Goal: Task Accomplishment & Management: Manage account settings

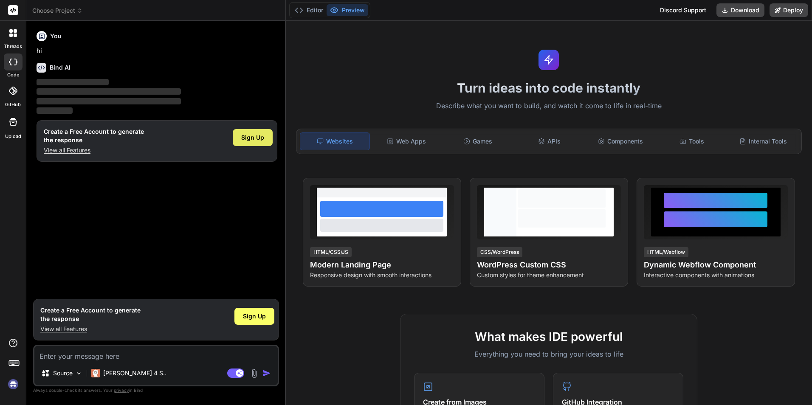
click at [251, 138] on span "Sign Up" at bounding box center [252, 137] width 23 height 8
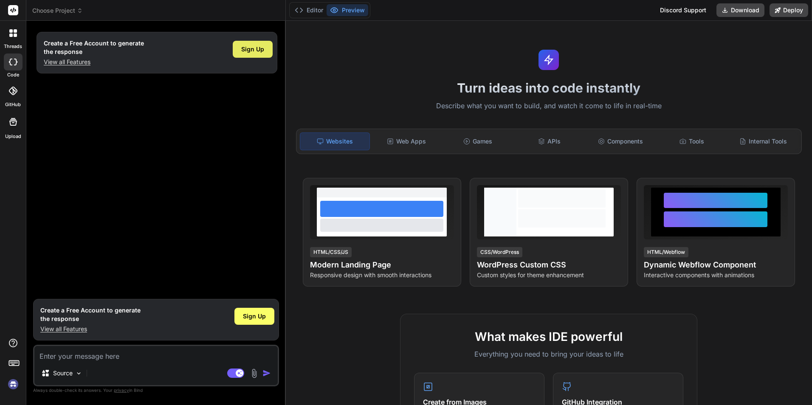
type textarea "x"
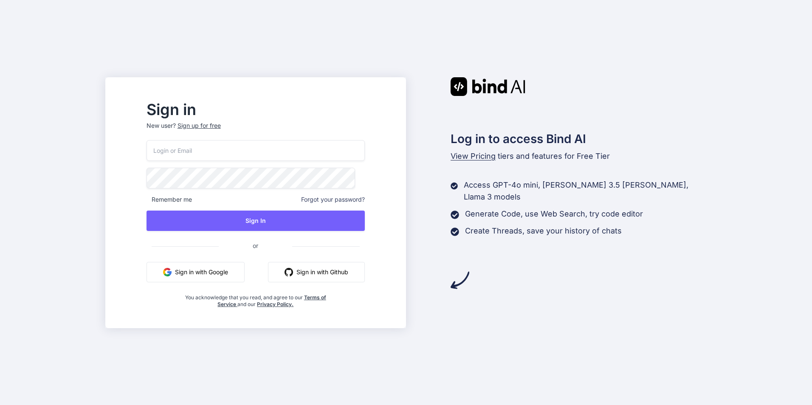
click at [227, 273] on button "Sign in with Google" at bounding box center [196, 272] width 98 height 20
click at [227, 273] on button "Sign in with Google" at bounding box center [195, 272] width 98 height 20
click at [219, 128] on div "Sign up for free" at bounding box center [198, 126] width 43 height 8
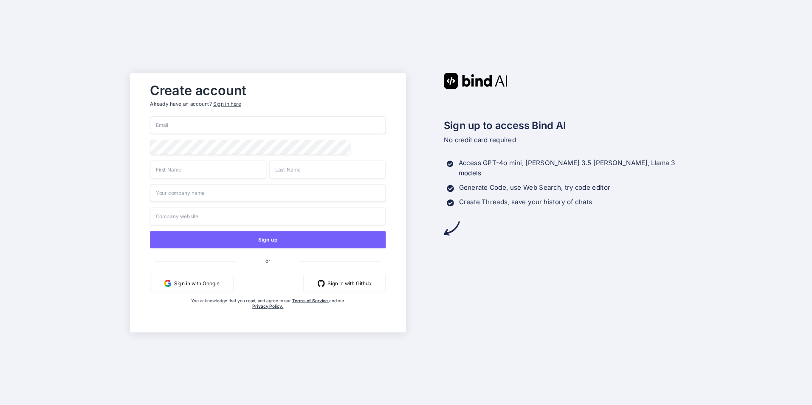
click at [182, 127] on input "email" at bounding box center [268, 125] width 236 height 18
type input "abdmok08@gmail.com"
type input "Abdelhamid"
type input "Mokhtar"
type input "abdmok"
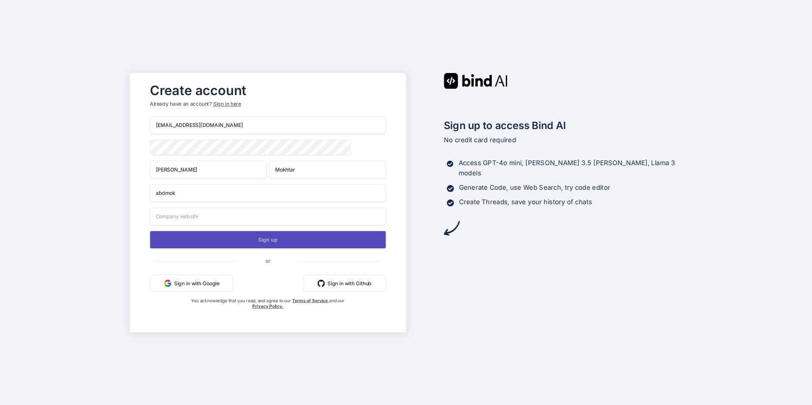
click at [276, 243] on button "Sign up" at bounding box center [268, 239] width 236 height 17
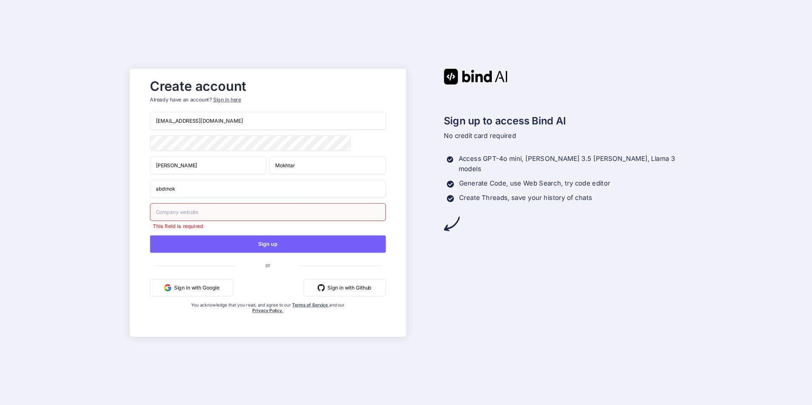
click at [191, 212] on input "text" at bounding box center [268, 212] width 236 height 18
click at [172, 191] on input "abdmok" at bounding box center [268, 189] width 236 height 18
click at [182, 215] on input "text" at bounding box center [268, 212] width 236 height 18
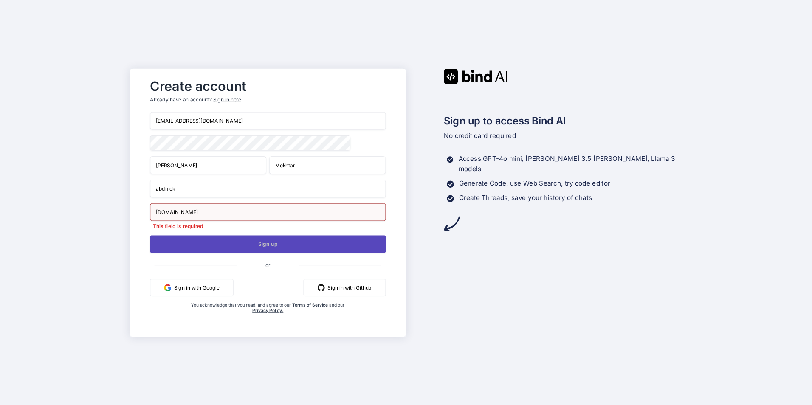
type input "triposr.com"
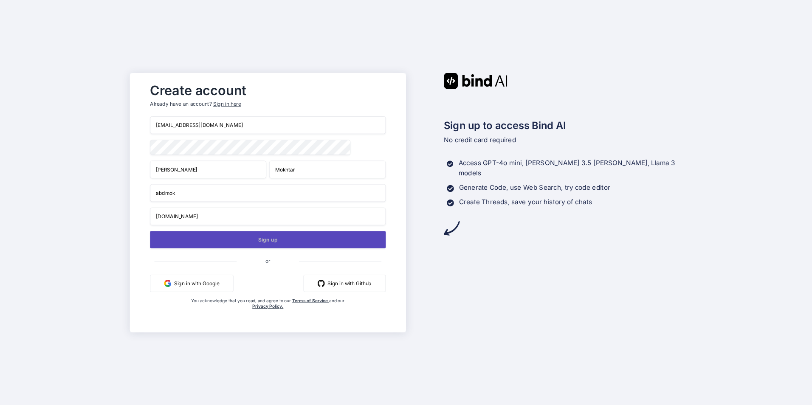
click at [240, 244] on button "Sign up" at bounding box center [268, 239] width 236 height 17
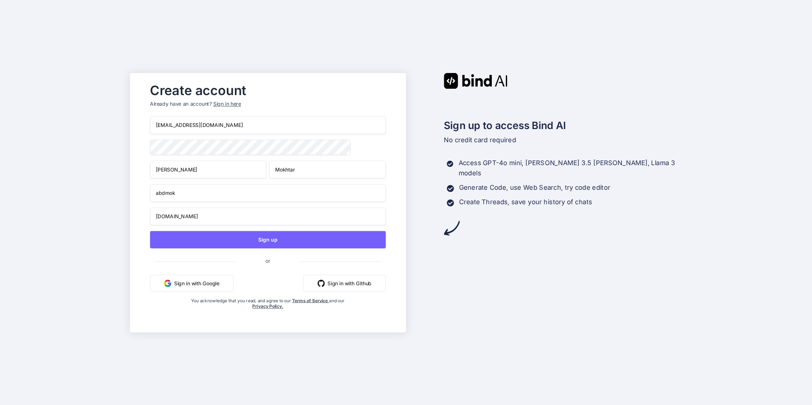
click at [204, 286] on button "Sign in with Google" at bounding box center [191, 282] width 83 height 17
click at [469, 75] on img at bounding box center [476, 81] width 64 height 16
click at [456, 82] on img at bounding box center [476, 81] width 64 height 16
click at [198, 283] on button "Sign in with Google" at bounding box center [191, 282] width 83 height 17
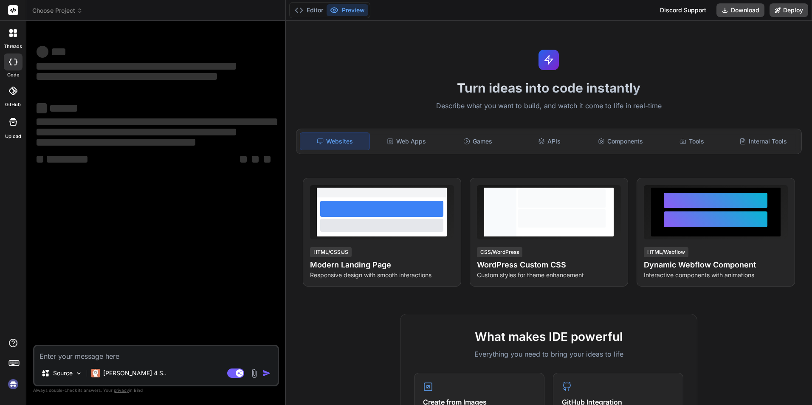
type textarea "x"
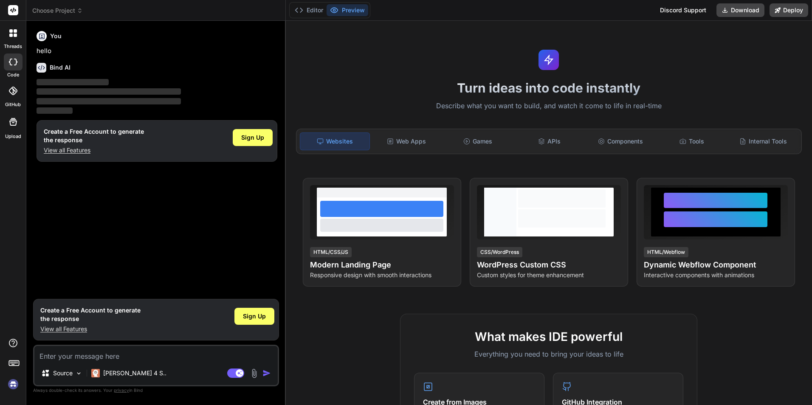
click at [64, 356] on textarea at bounding box center [155, 353] width 243 height 15
click at [80, 373] on img at bounding box center [78, 373] width 7 height 7
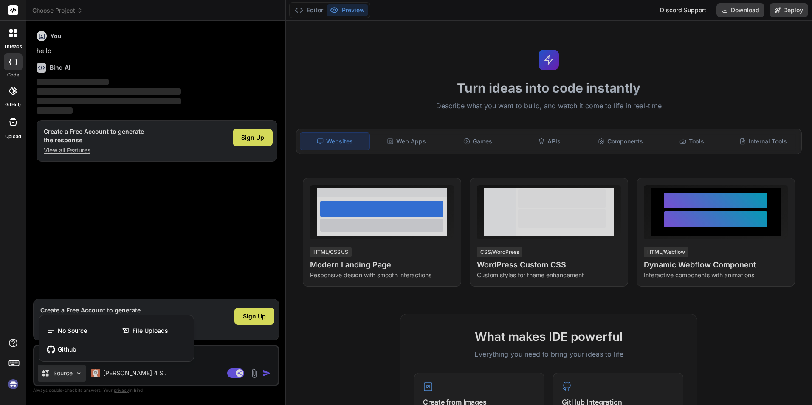
click at [120, 373] on div at bounding box center [406, 202] width 812 height 405
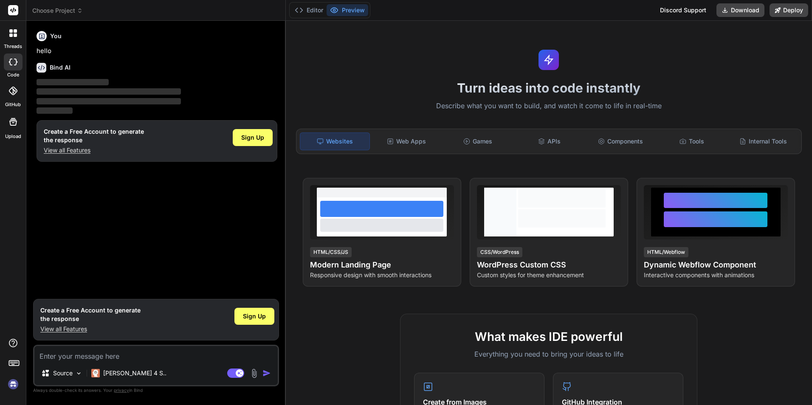
click at [120, 373] on p "Claude 4 S.." at bounding box center [134, 373] width 63 height 8
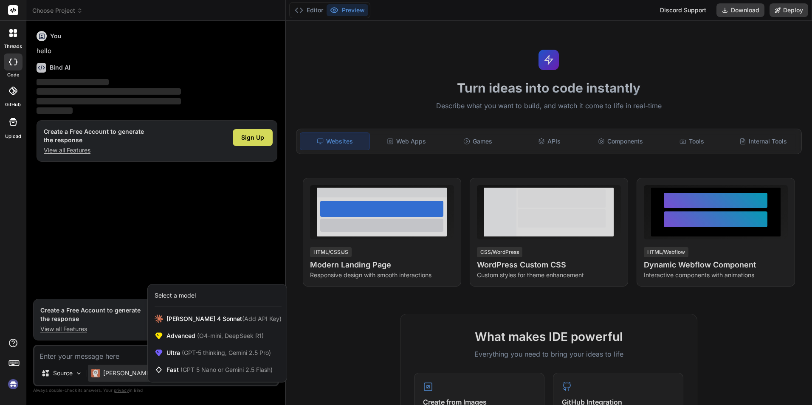
click at [99, 193] on div at bounding box center [406, 202] width 812 height 405
type textarea "x"
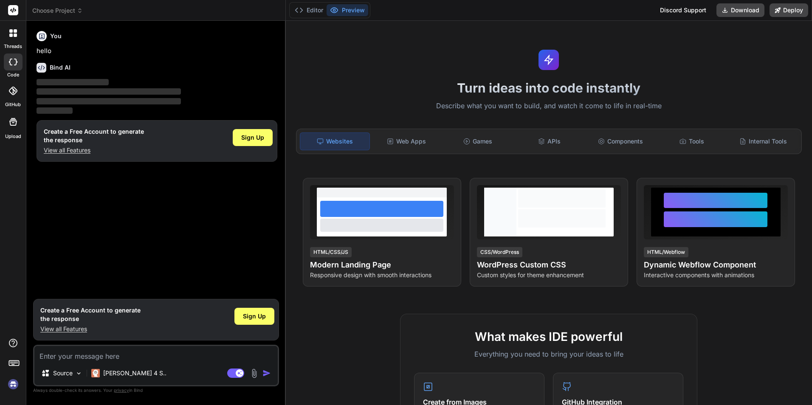
click at [89, 358] on textarea at bounding box center [155, 353] width 243 height 15
paste textarea "عندي في العمل في helpdesk ياتي العمال بحواسبهم لاجل تصليح نضام تالتشغيل او تصلي…"
type textarea "عندي في العمل في helpdesk ياتي العمال بحواسبهم لاجل تصليح نضام تالتشغيل او تصلي…"
type textarea "x"
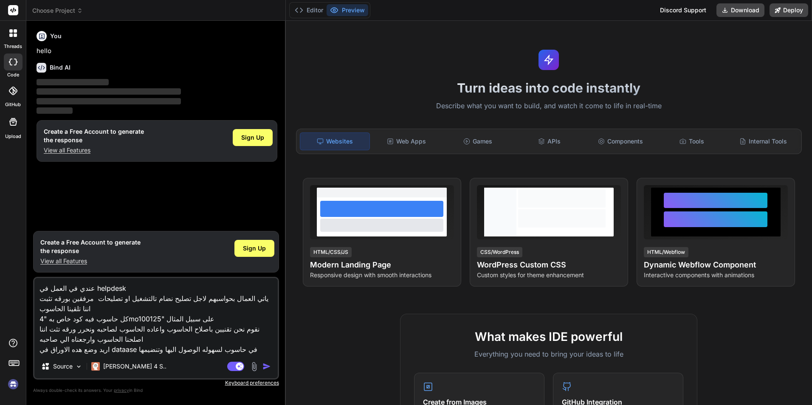
type textarea "عندي في العمل في helpdesk ياتي العمال بحواسبهم لاجل تصليح نضام تالتشغيل او تصلي…"
click at [263, 364] on img "button" at bounding box center [267, 366] width 8 height 8
click at [409, 140] on div "Web Apps" at bounding box center [407, 142] width 70 height 18
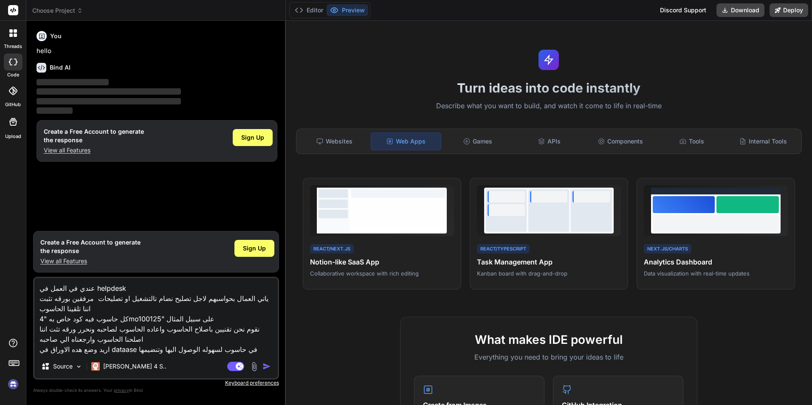
click at [267, 367] on img "button" at bounding box center [267, 366] width 8 height 8
click at [265, 366] on img "button" at bounding box center [267, 366] width 8 height 8
click at [115, 367] on p "Claude 4 S.." at bounding box center [134, 366] width 63 height 8
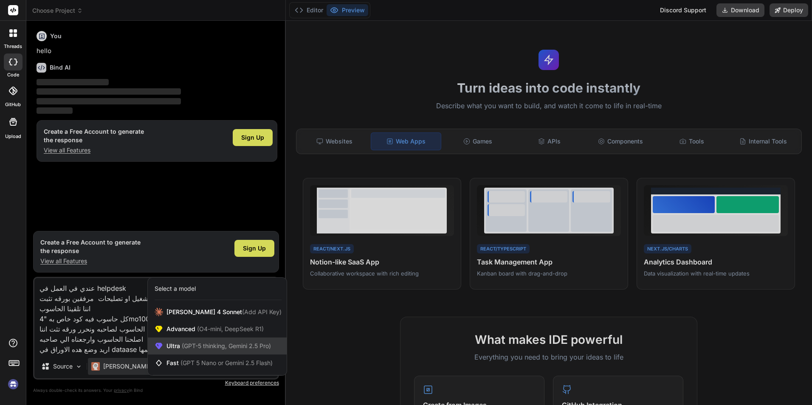
click at [180, 342] on span "Ultra (GPT-5 thinking, Gemini 2.5 Pro)" at bounding box center [219, 346] width 105 height 8
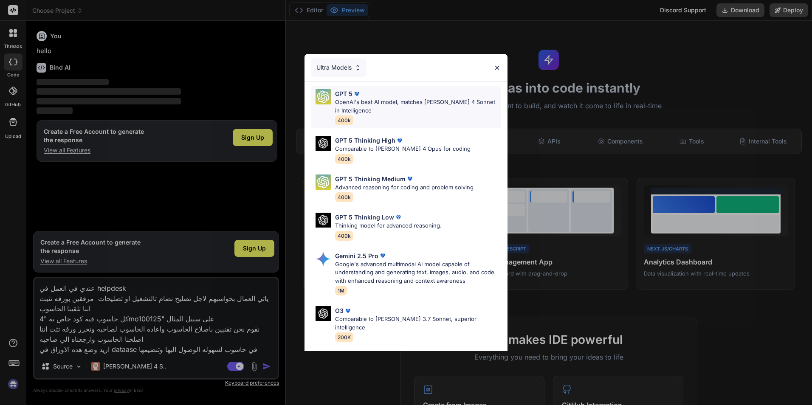
click at [326, 101] on img at bounding box center [323, 96] width 15 height 15
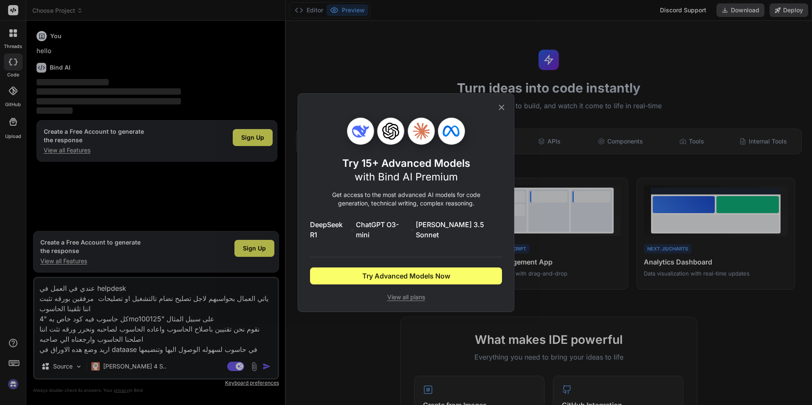
click at [506, 112] on icon at bounding box center [501, 107] width 9 height 9
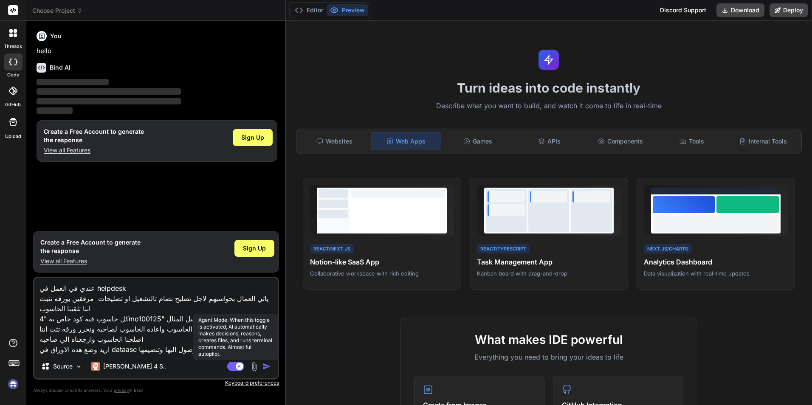
click at [231, 371] on rect at bounding box center [235, 366] width 17 height 9
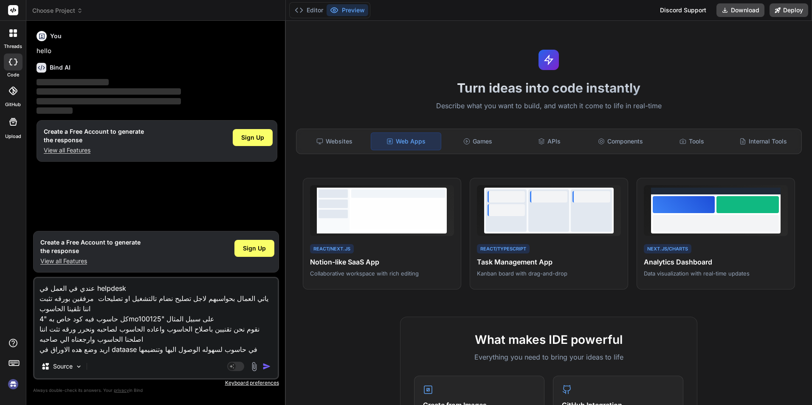
click at [266, 370] on img "button" at bounding box center [267, 366] width 8 height 8
click at [266, 368] on img "button" at bounding box center [267, 366] width 8 height 8
click at [82, 364] on img at bounding box center [78, 366] width 7 height 7
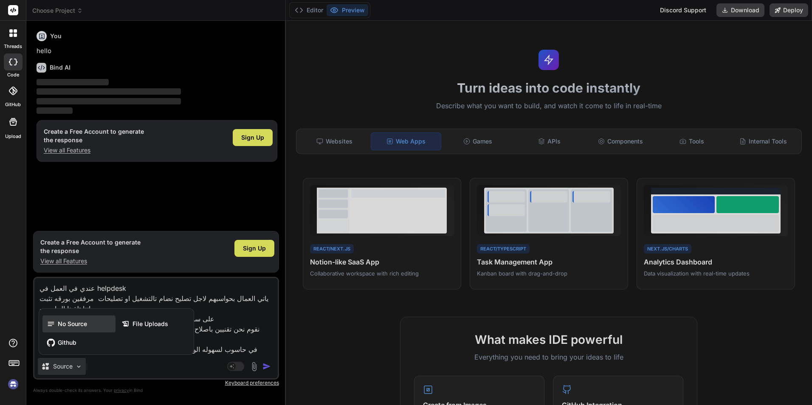
click at [69, 321] on span "No Source" at bounding box center [72, 324] width 29 height 8
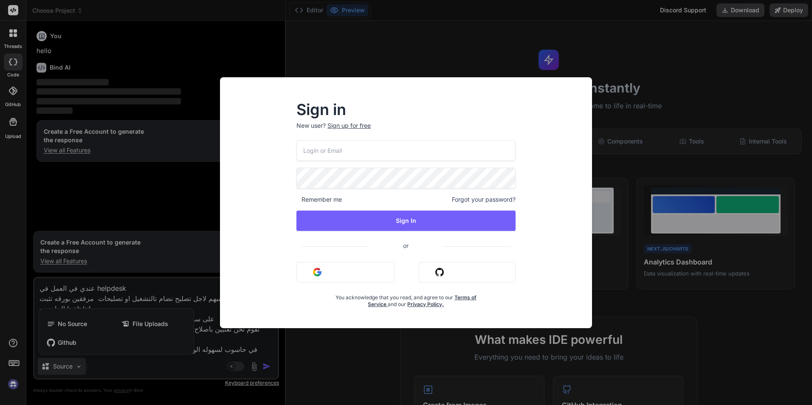
click at [321, 274] on img "button" at bounding box center [317, 272] width 8 height 8
click at [16, 382] on div "Sign in New user? Sign up for free Remember me Forgot your password? Sign In or…" at bounding box center [406, 202] width 812 height 405
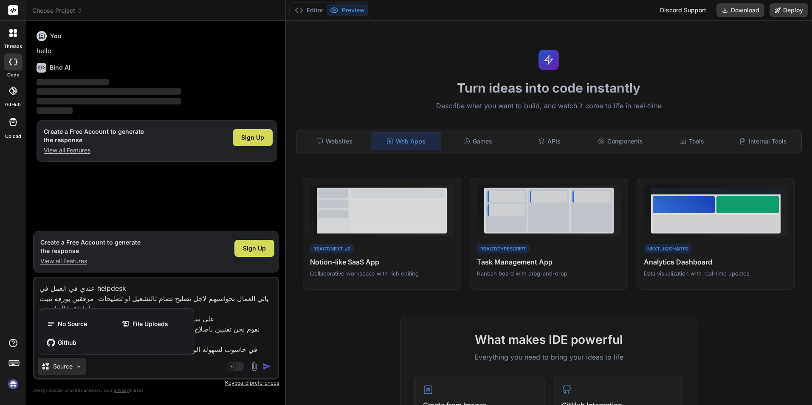
click at [14, 386] on img at bounding box center [13, 384] width 14 height 14
click at [267, 366] on div at bounding box center [406, 202] width 812 height 405
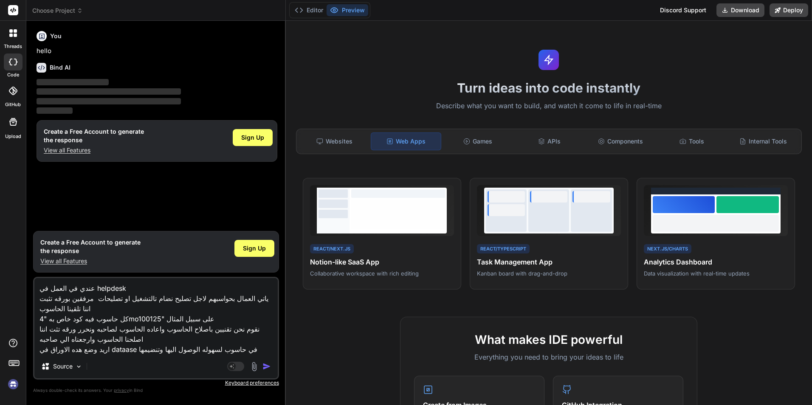
click at [267, 366] on img "button" at bounding box center [267, 366] width 8 height 8
click at [14, 384] on img at bounding box center [13, 384] width 14 height 14
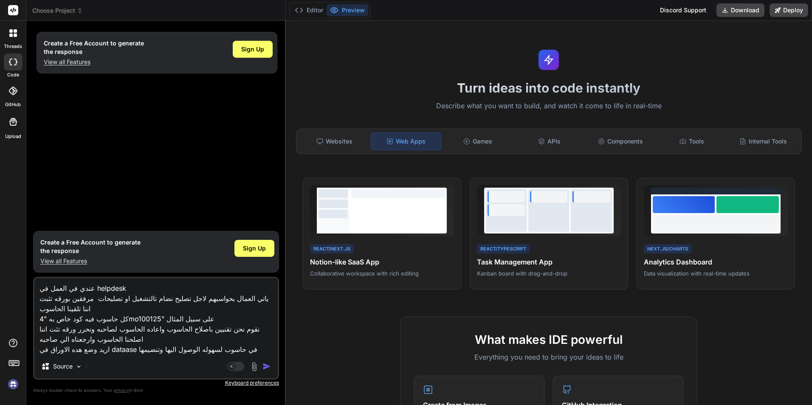
click at [13, 384] on img at bounding box center [13, 384] width 14 height 14
type textarea "x"
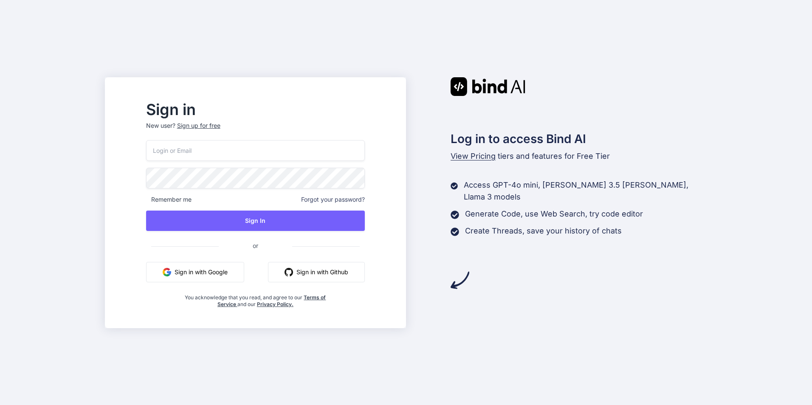
click at [205, 272] on button "Sign in with Google" at bounding box center [195, 272] width 98 height 20
click at [203, 153] on input "email" at bounding box center [255, 150] width 219 height 21
type input "[EMAIL_ADDRESS][DOMAIN_NAME]"
click at [332, 198] on span "Forgot your password?" at bounding box center [333, 199] width 64 height 8
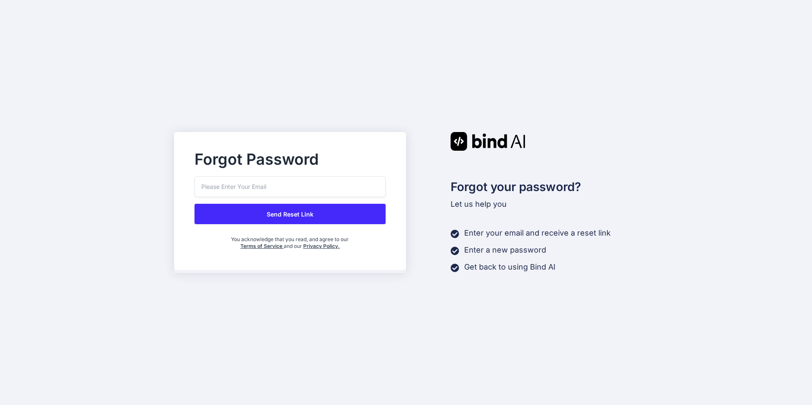
click at [263, 190] on input "email" at bounding box center [290, 186] width 191 height 21
type input "[EMAIL_ADDRESS][DOMAIN_NAME]"
click at [283, 217] on button "Send Reset Link" at bounding box center [290, 214] width 191 height 20
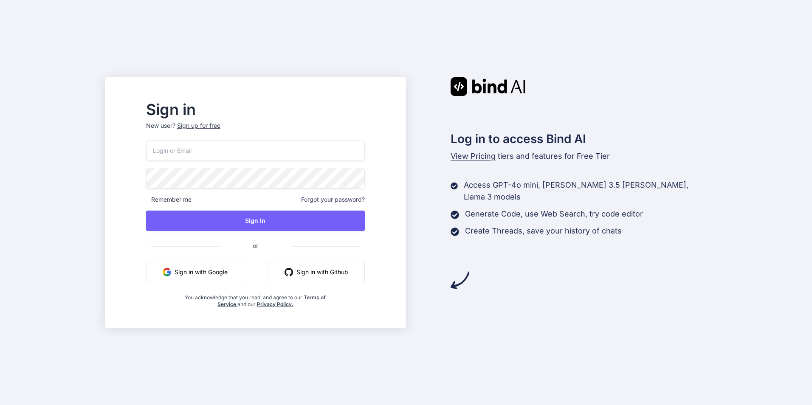
click at [221, 148] on input "email" at bounding box center [255, 150] width 219 height 21
type input "[EMAIL_ADDRESS][DOMAIN_NAME]"
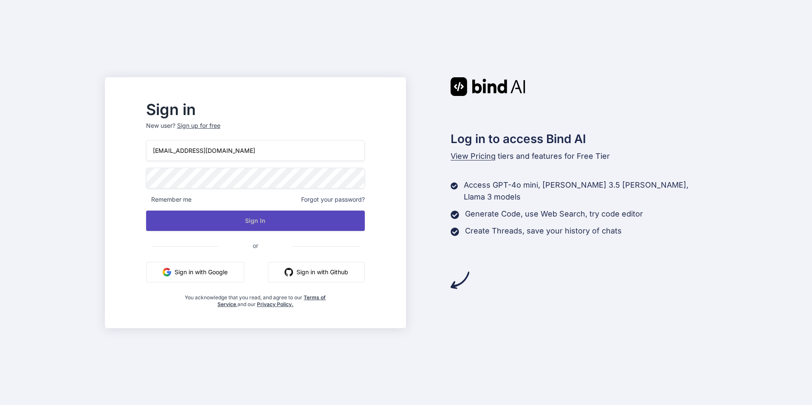
click at [262, 221] on button "Sign In" at bounding box center [255, 221] width 219 height 20
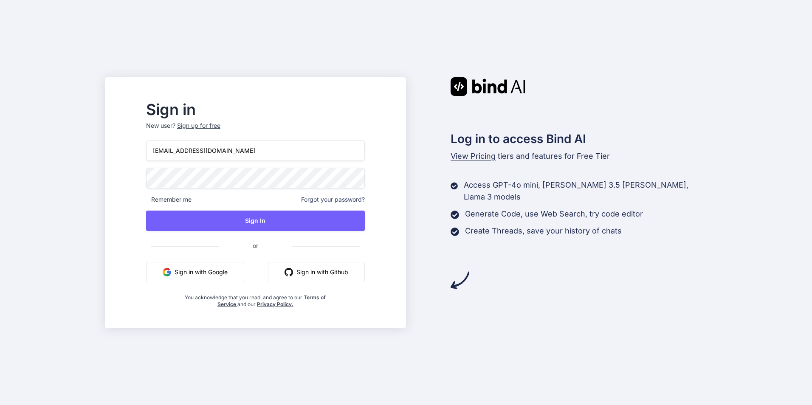
click at [146, 168] on div at bounding box center [146, 168] width 0 height 0
click at [365, 178] on span at bounding box center [360, 176] width 10 height 17
click at [272, 147] on input "[EMAIL_ADDRESS][DOMAIN_NAME]" at bounding box center [255, 150] width 219 height 21
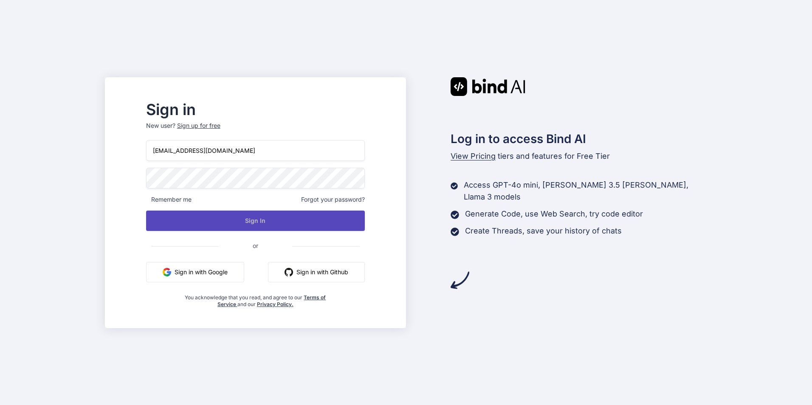
click at [269, 221] on button "Sign In" at bounding box center [255, 221] width 219 height 20
